Goal: Register for event/course

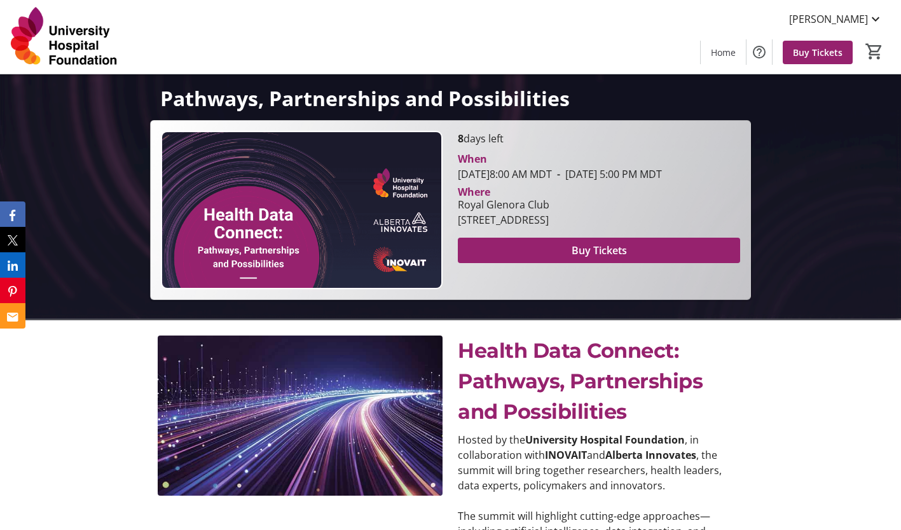
scroll to position [40, 0]
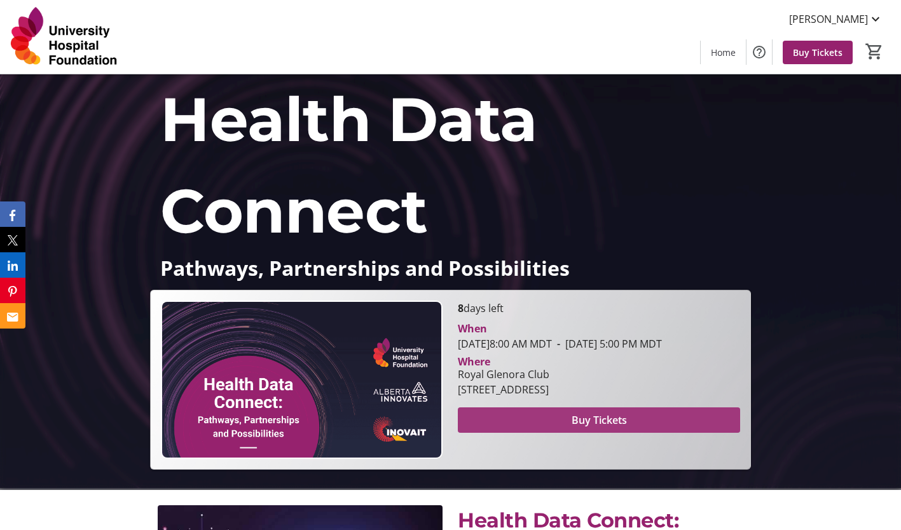
click at [610, 428] on span "Buy Tickets" at bounding box center [599, 420] width 55 height 15
